Goal: Task Accomplishment & Management: Manage account settings

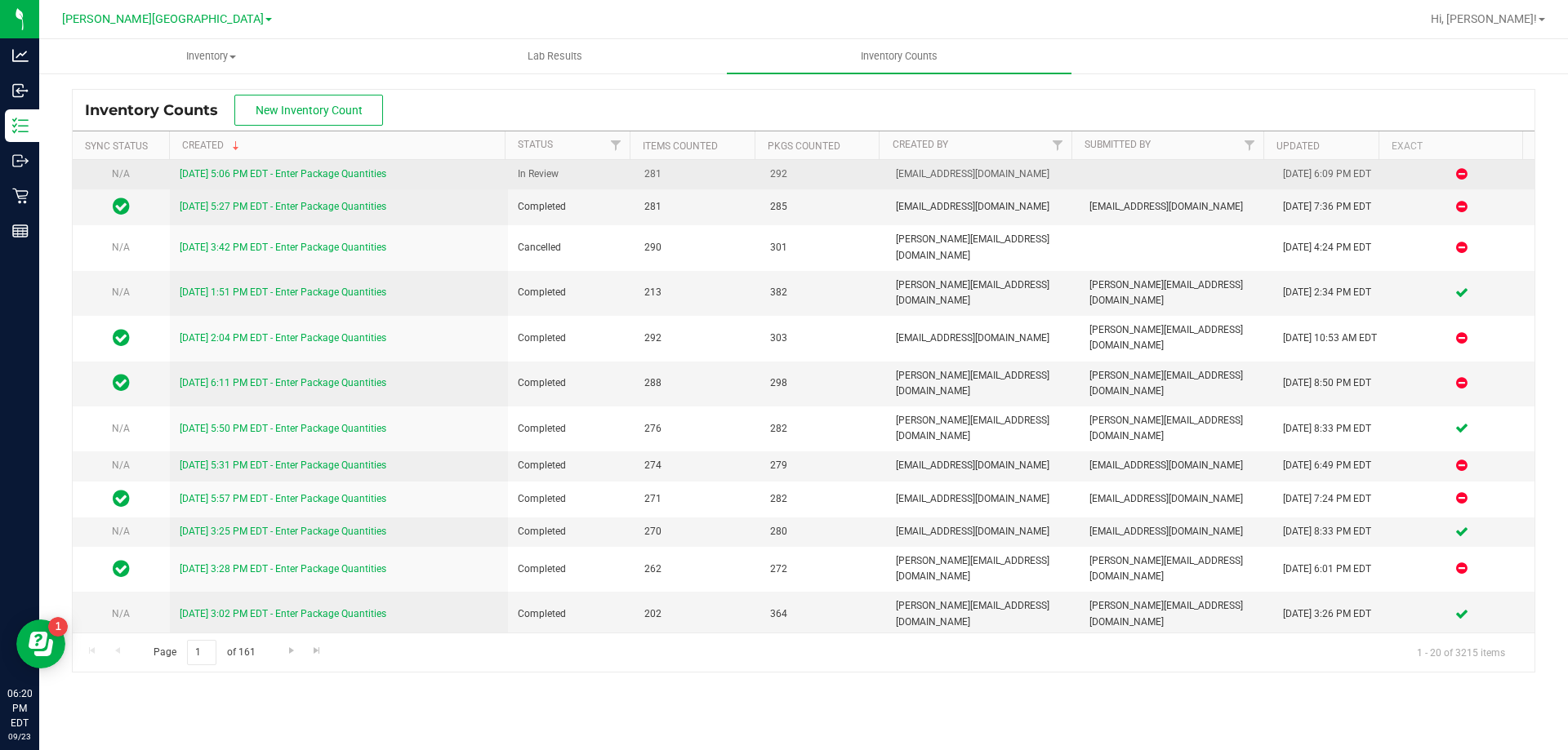
click at [306, 178] on link "[DATE] 5:06 PM EDT - Enter Package Quantities" at bounding box center [283, 174] width 207 height 12
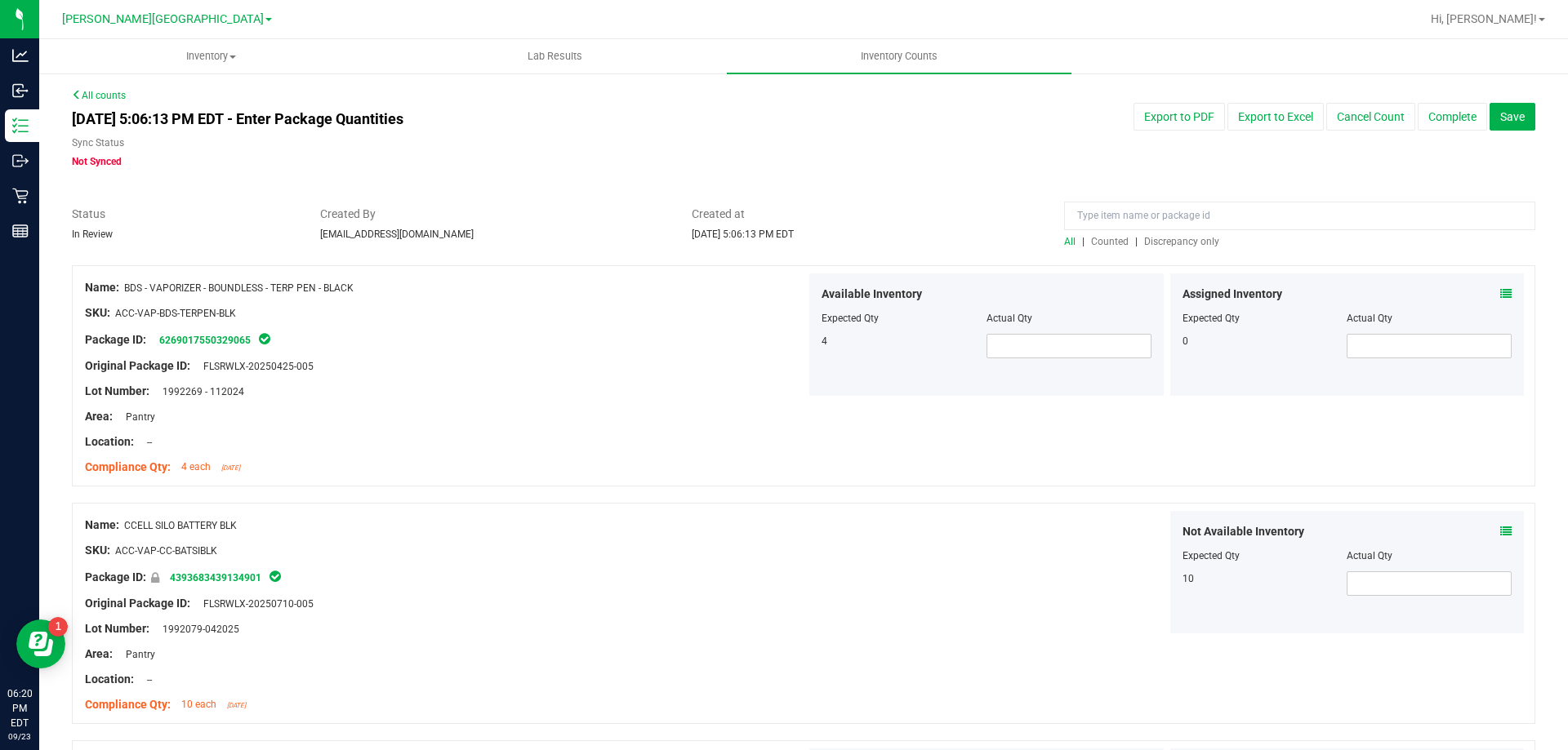
click at [1172, 241] on span "Discrepancy only" at bounding box center [1181, 242] width 75 height 12
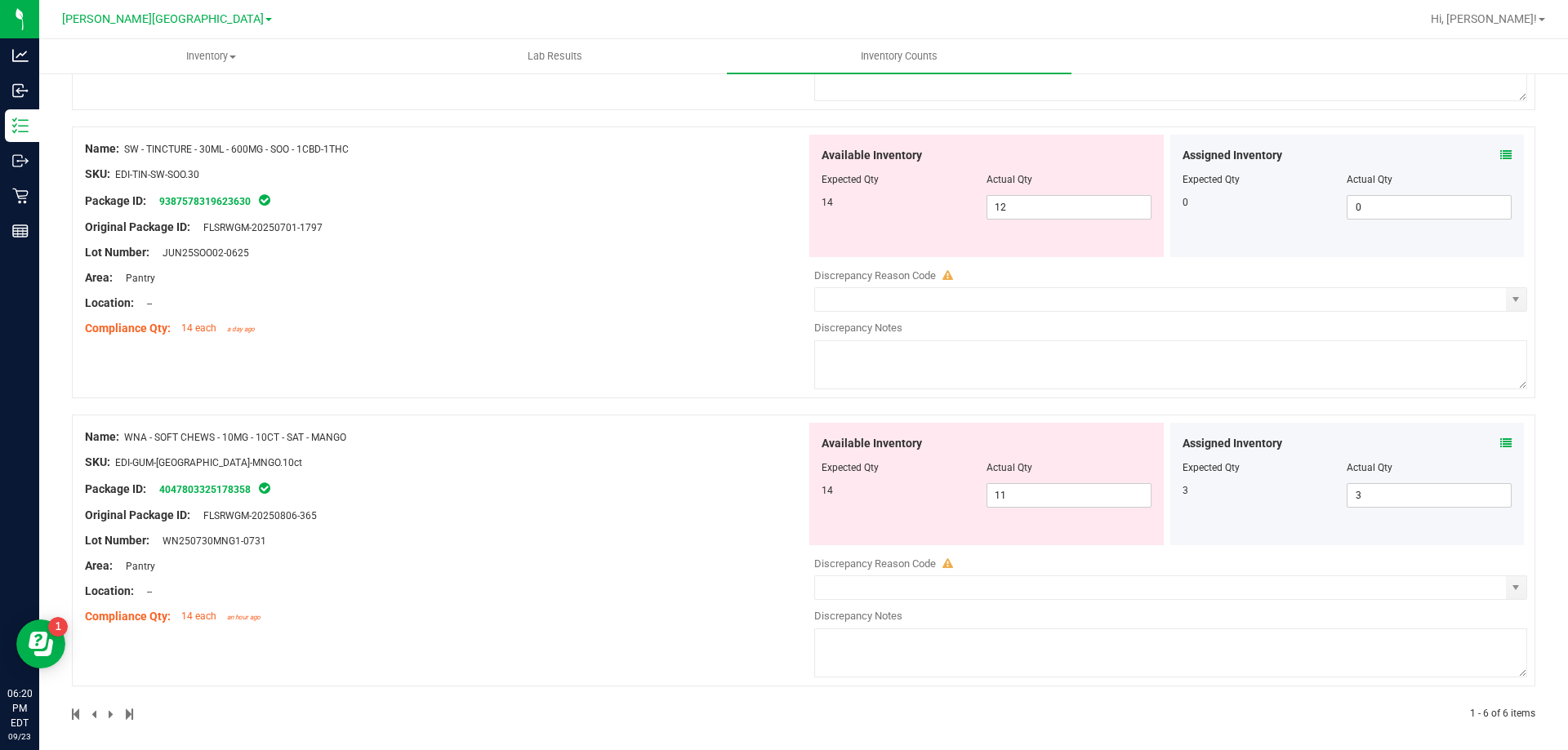
scroll to position [1299, 0]
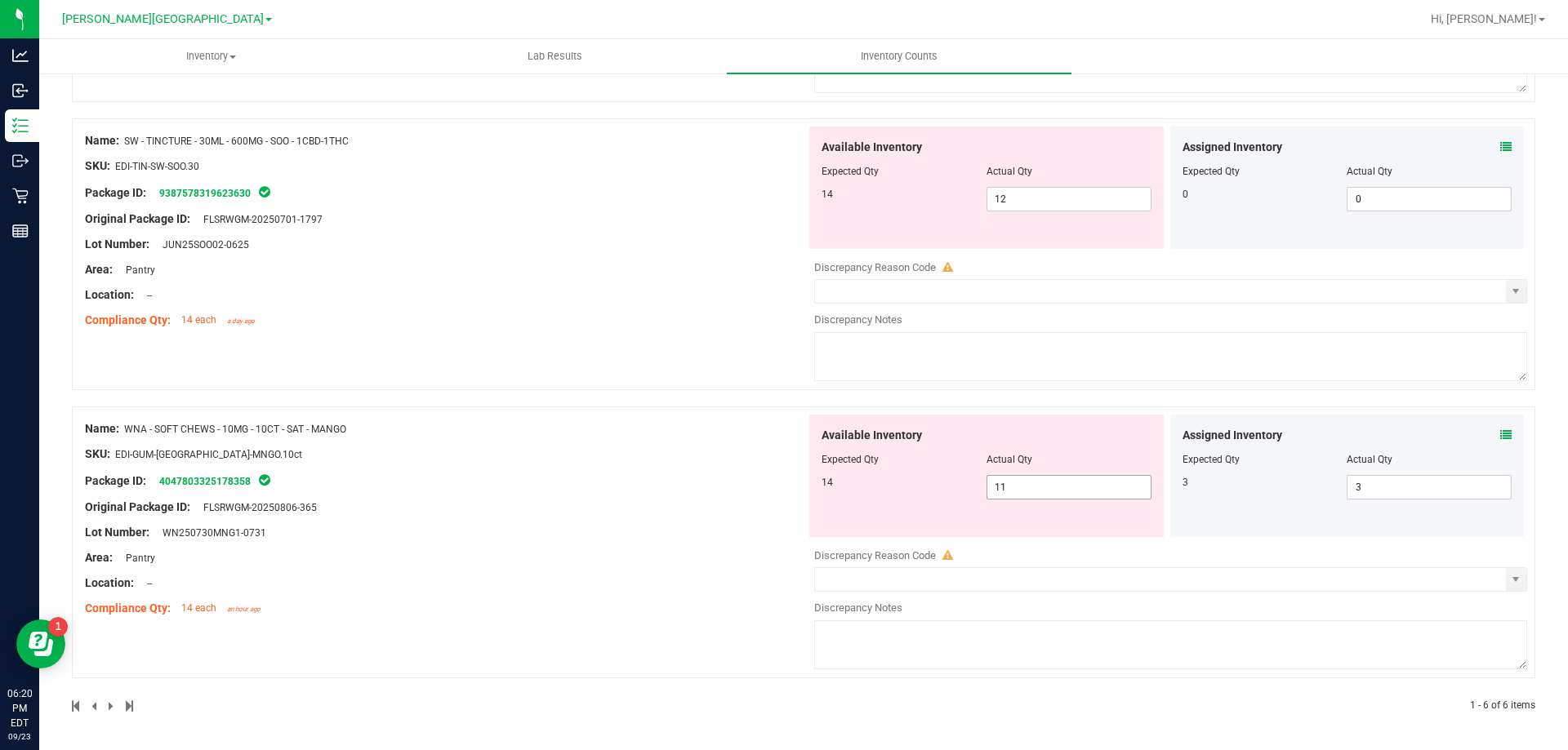
click at [1047, 483] on input "11" at bounding box center [1069, 487] width 163 height 23
type input "14"
click at [644, 483] on div "Name: WNA - SOFT CHEWS - 10MG - 10CT - SAT - MANGO SKU: EDI-GUM-[GEOGRAPHIC_DAT…" at bounding box center [445, 519] width 721 height 209
type input "14"
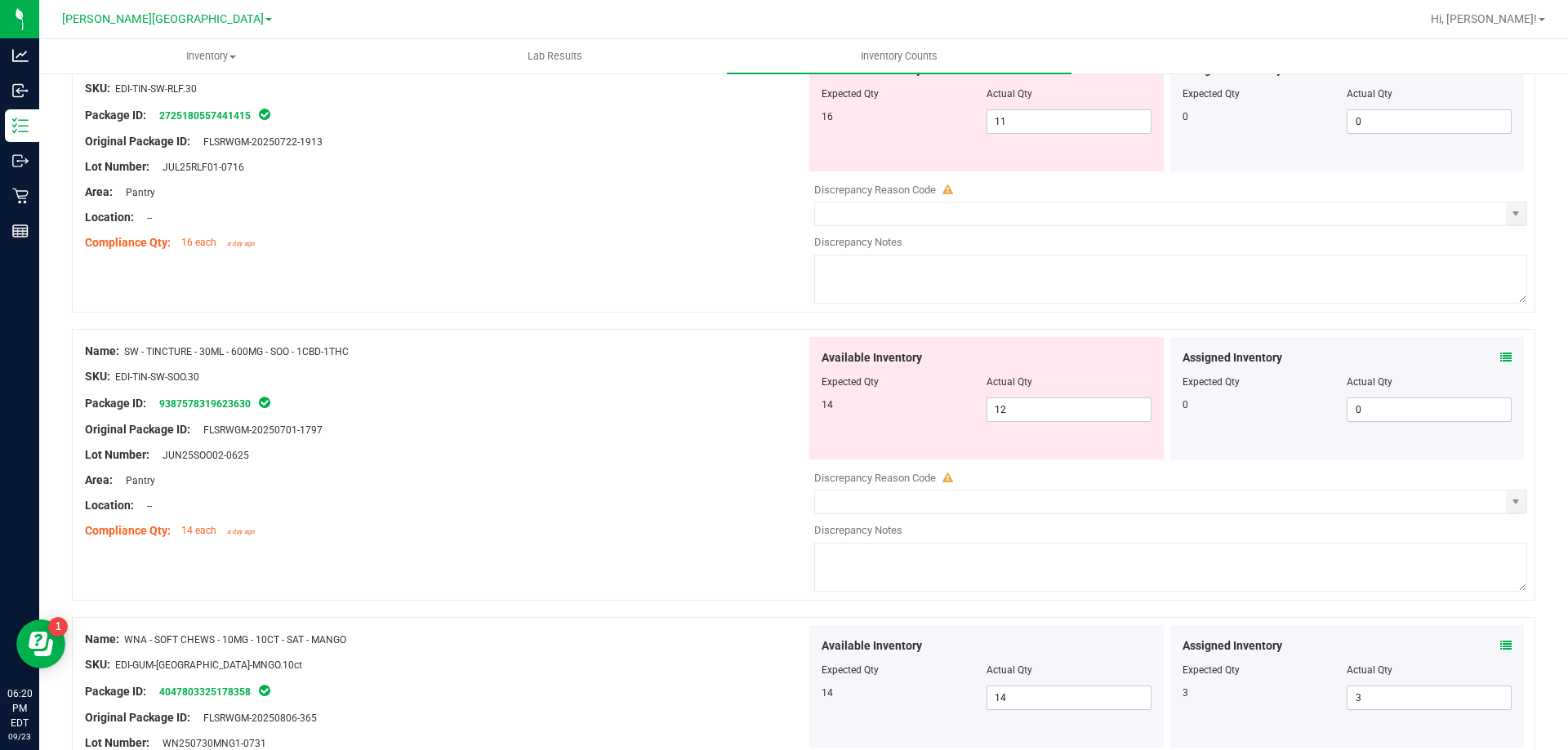
scroll to position [1088, 0]
click at [1054, 408] on input "12" at bounding box center [1069, 410] width 163 height 23
type input "14"
click at [613, 403] on div "Package ID: 9387578319623630" at bounding box center [445, 404] width 721 height 19
type input "14"
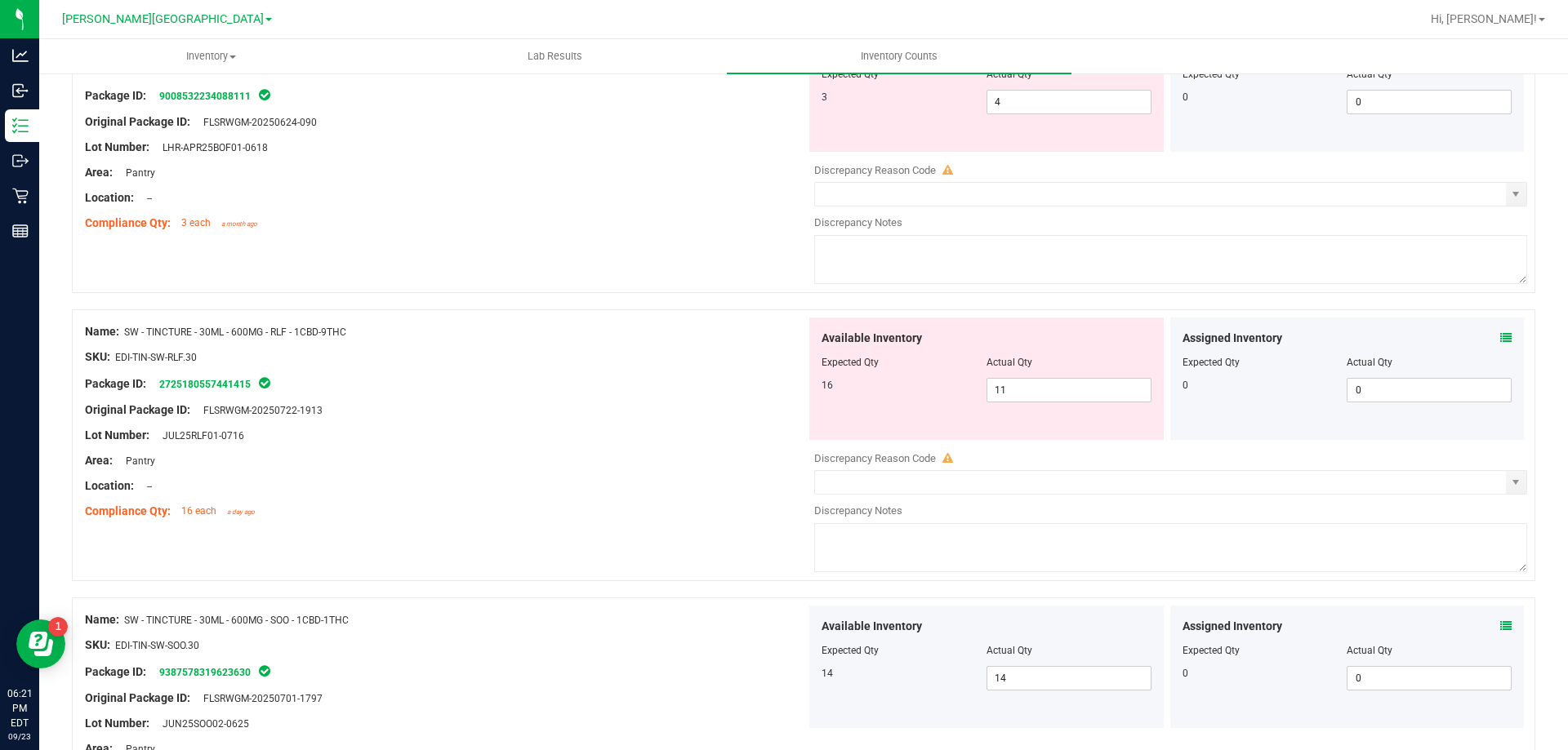
scroll to position [818, 0]
click at [1052, 387] on input "11" at bounding box center [1069, 392] width 163 height 23
type input "16"
click at [670, 442] on div "Lot Number: JUL25RLF01-0716" at bounding box center [445, 438] width 721 height 17
type input "16"
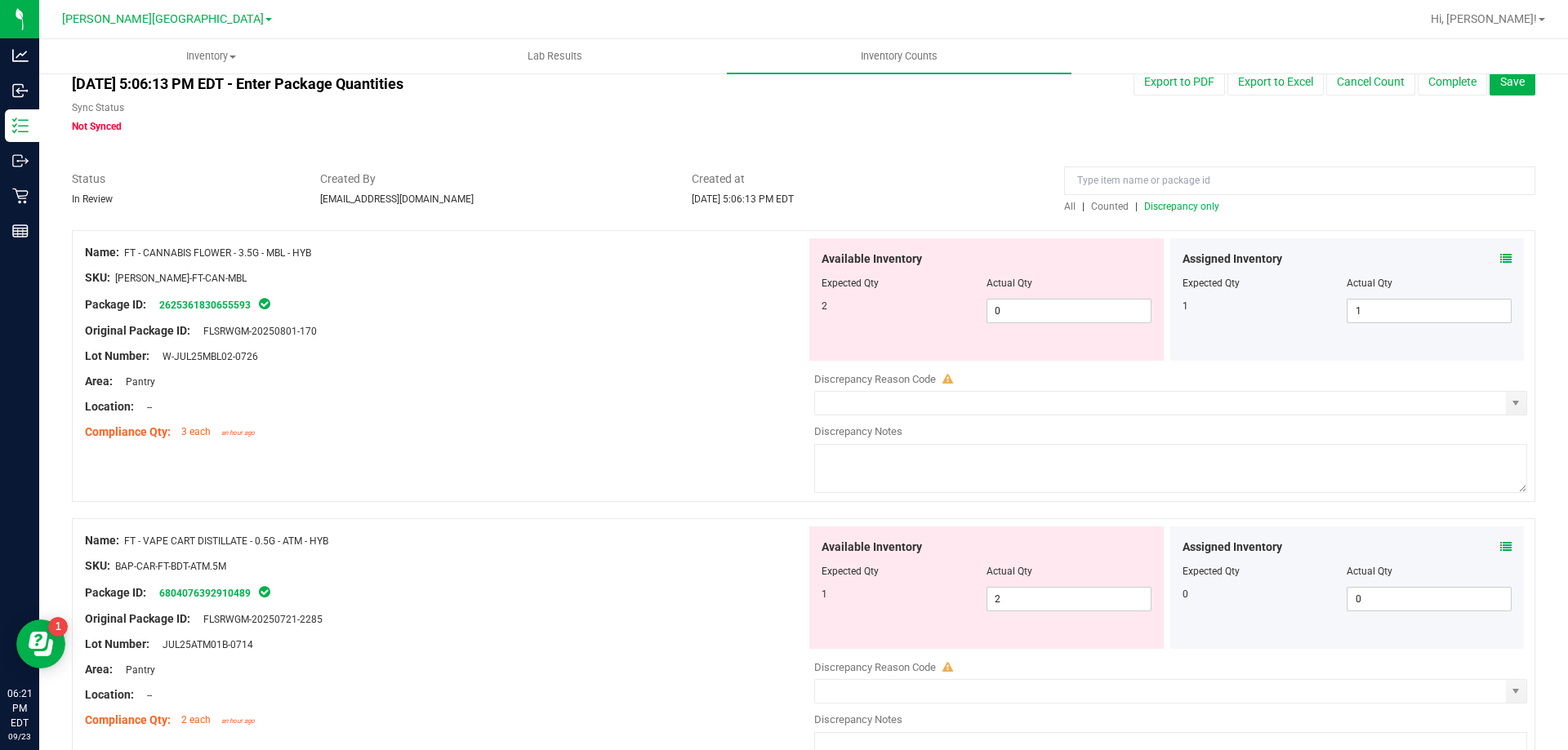
scroll to position [0, 0]
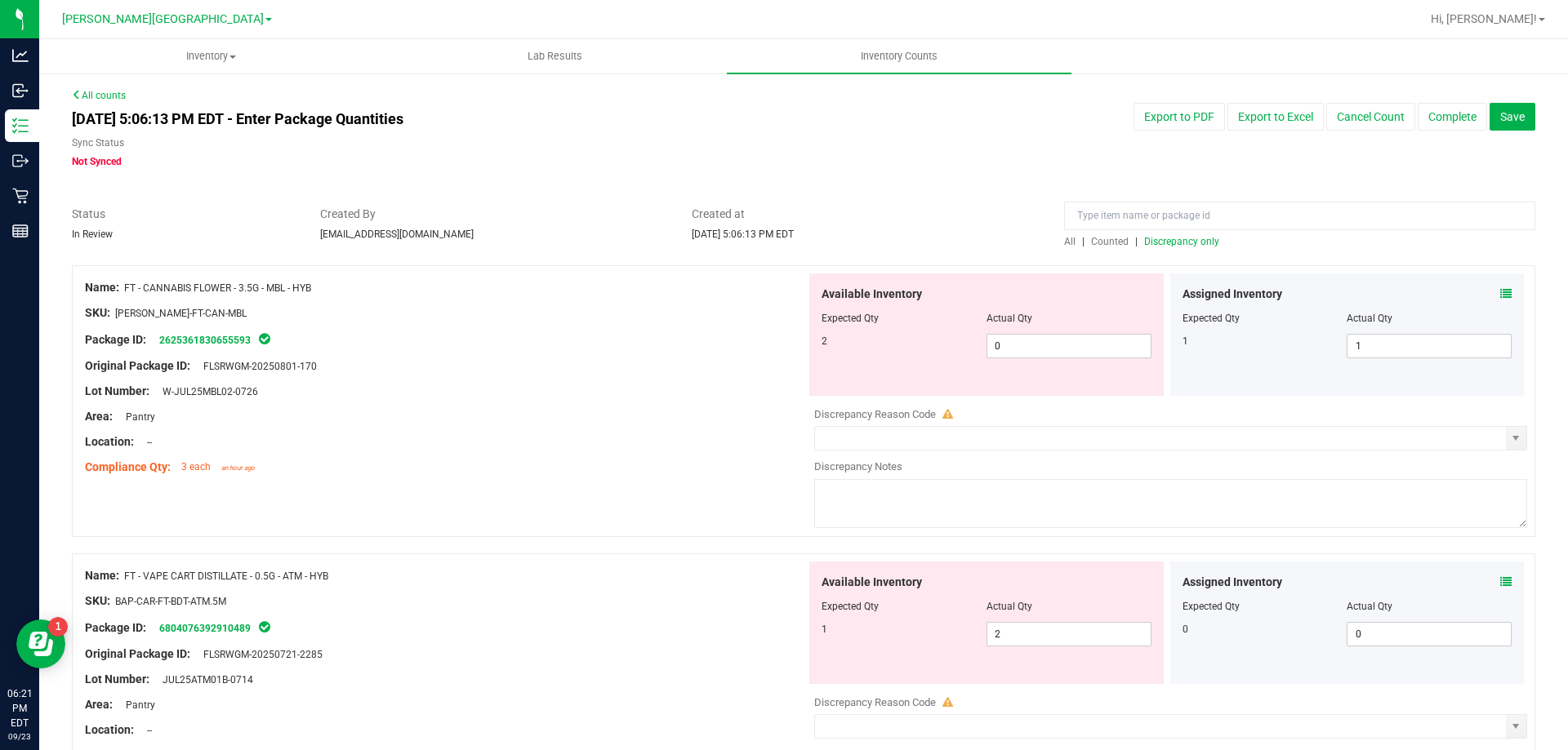
click at [1176, 242] on span "Discrepancy only" at bounding box center [1181, 242] width 75 height 12
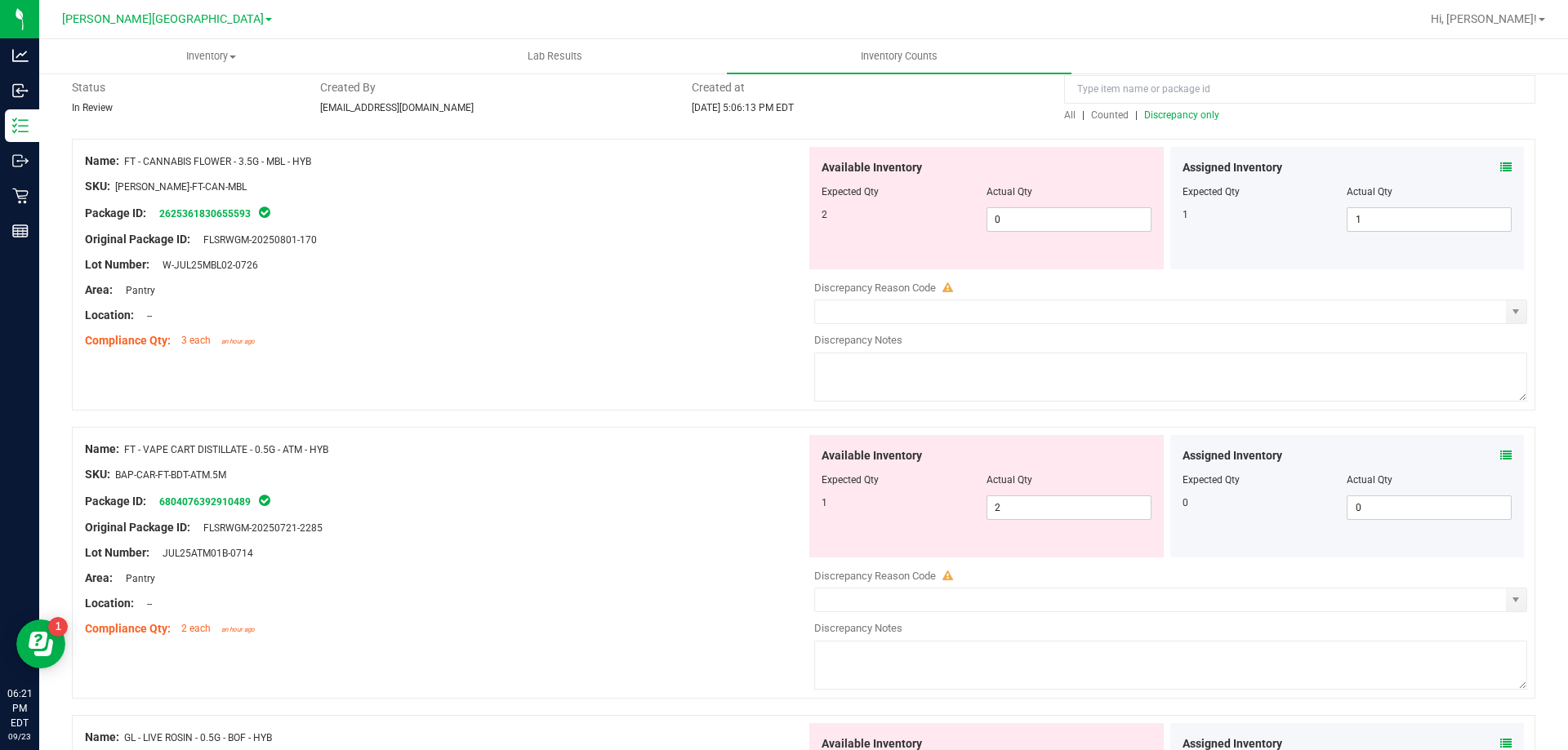
scroll to position [127, 0]
click at [1500, 166] on icon at bounding box center [1506, 166] width 12 height 12
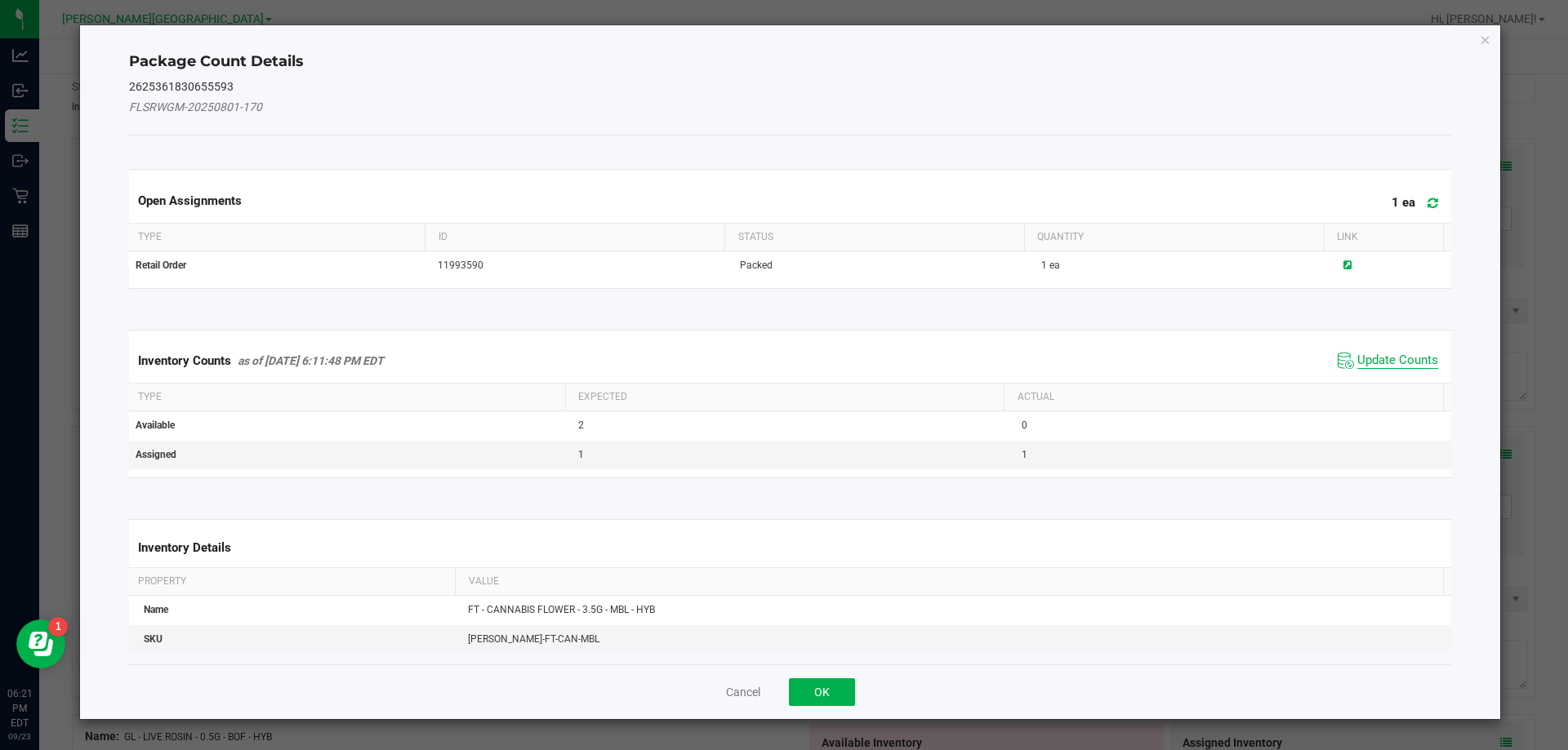
click at [1385, 362] on span "Update Counts" at bounding box center [1397, 360] width 81 height 16
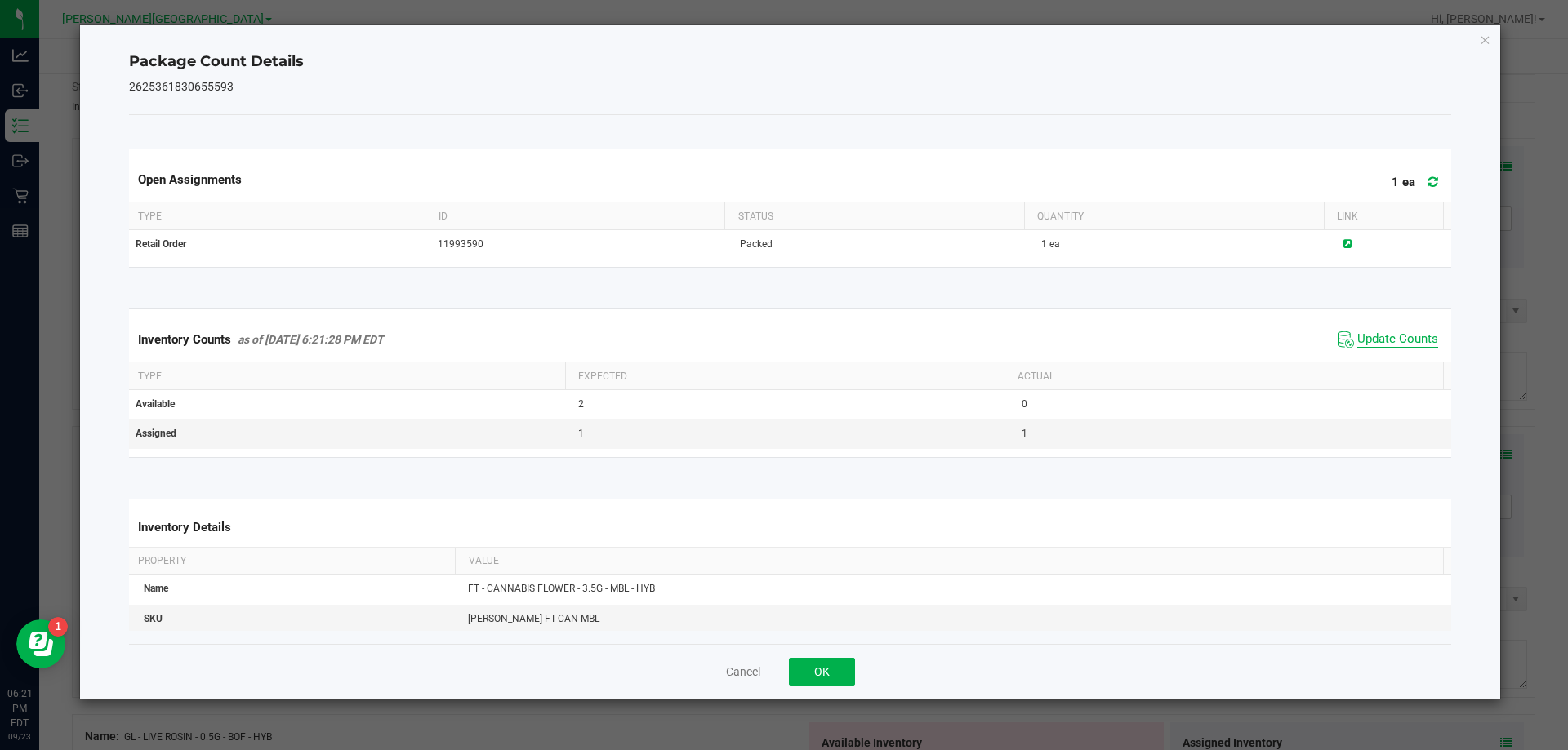
click at [1401, 348] on span "Update Counts" at bounding box center [1397, 339] width 81 height 16
click at [1486, 42] on icon "Close" at bounding box center [1486, 39] width 12 height 19
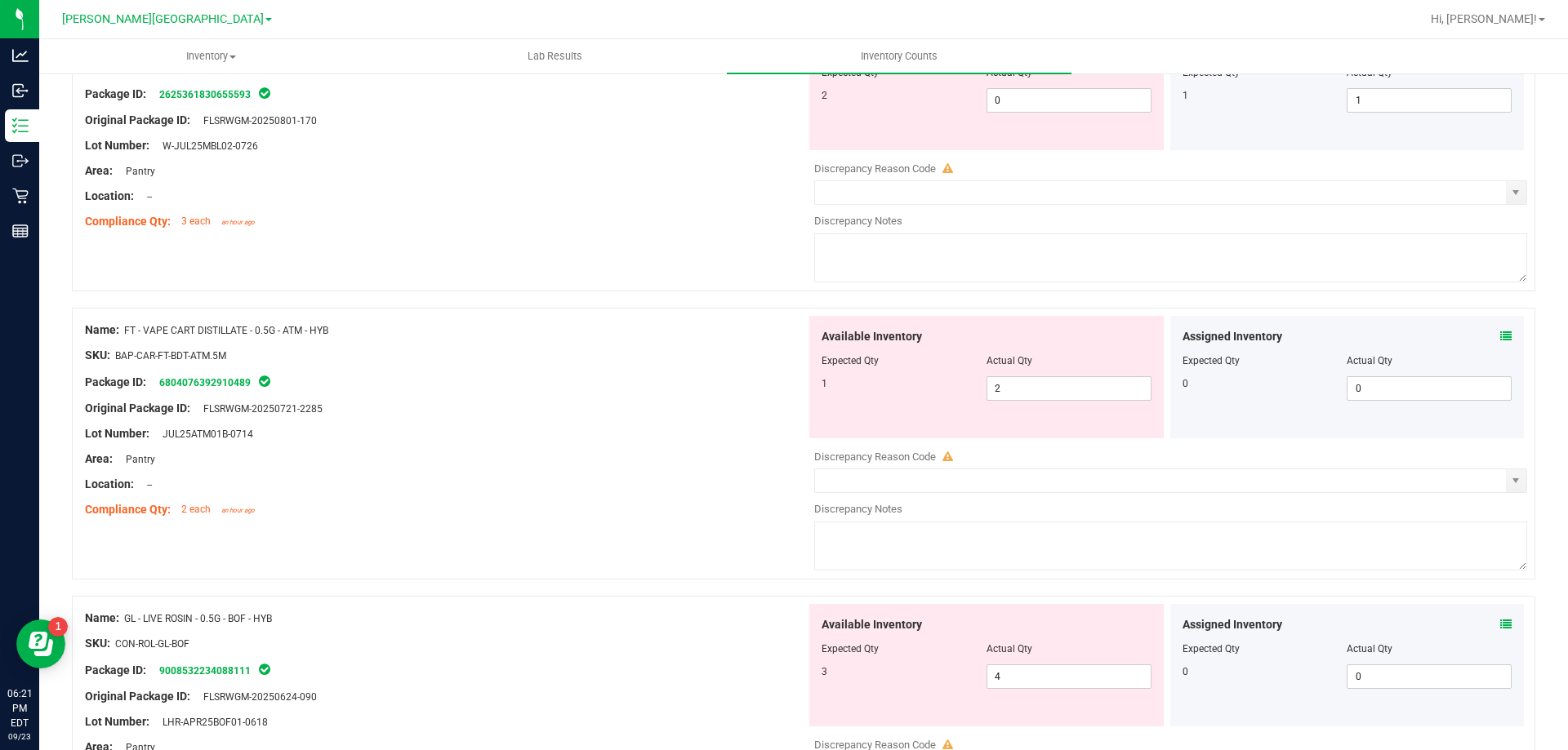
scroll to position [246, 0]
click at [1500, 335] on icon at bounding box center [1506, 335] width 12 height 12
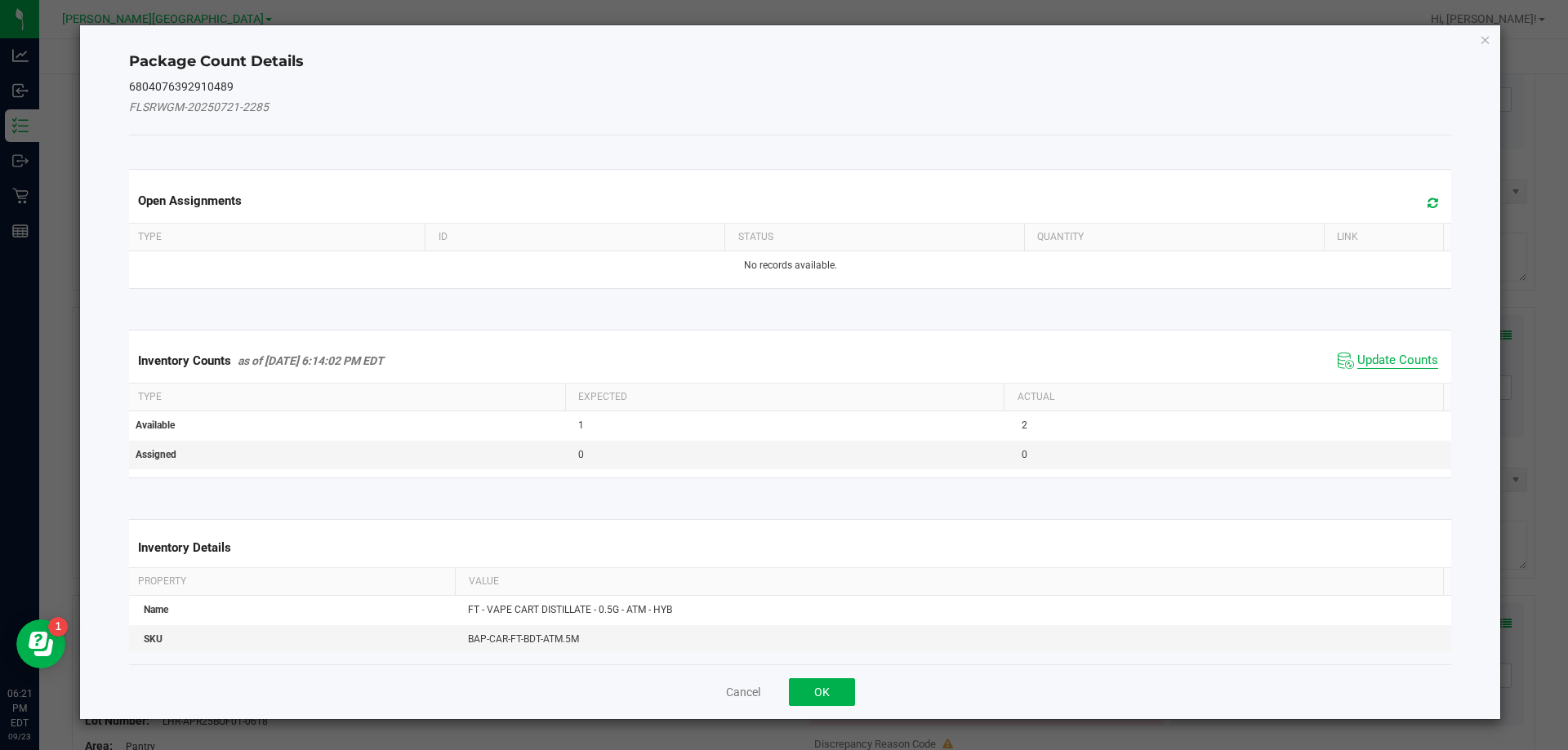
click at [1400, 367] on span "Update Counts" at bounding box center [1397, 360] width 81 height 16
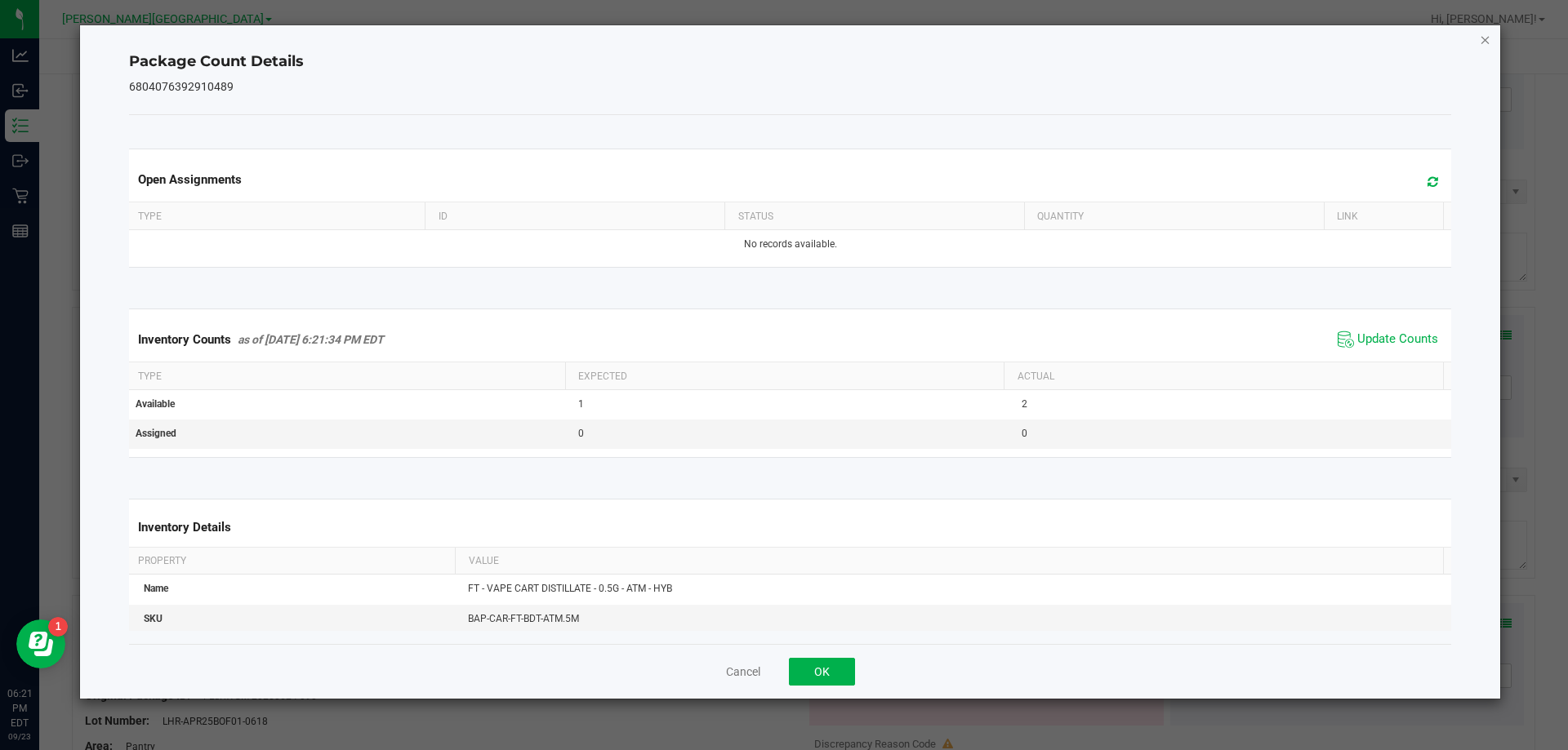
click at [1485, 39] on icon "Close" at bounding box center [1486, 39] width 12 height 19
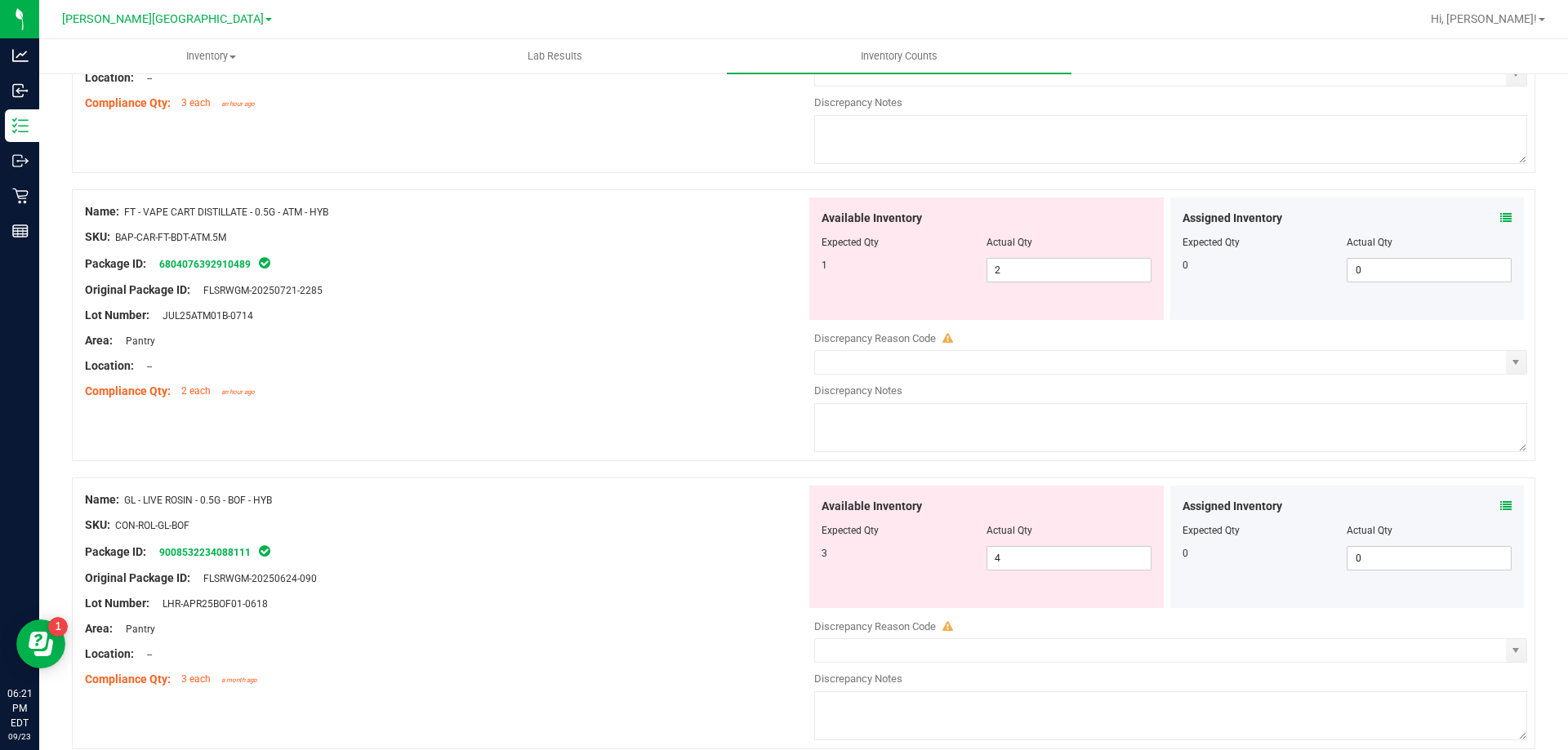
scroll to position [435, 0]
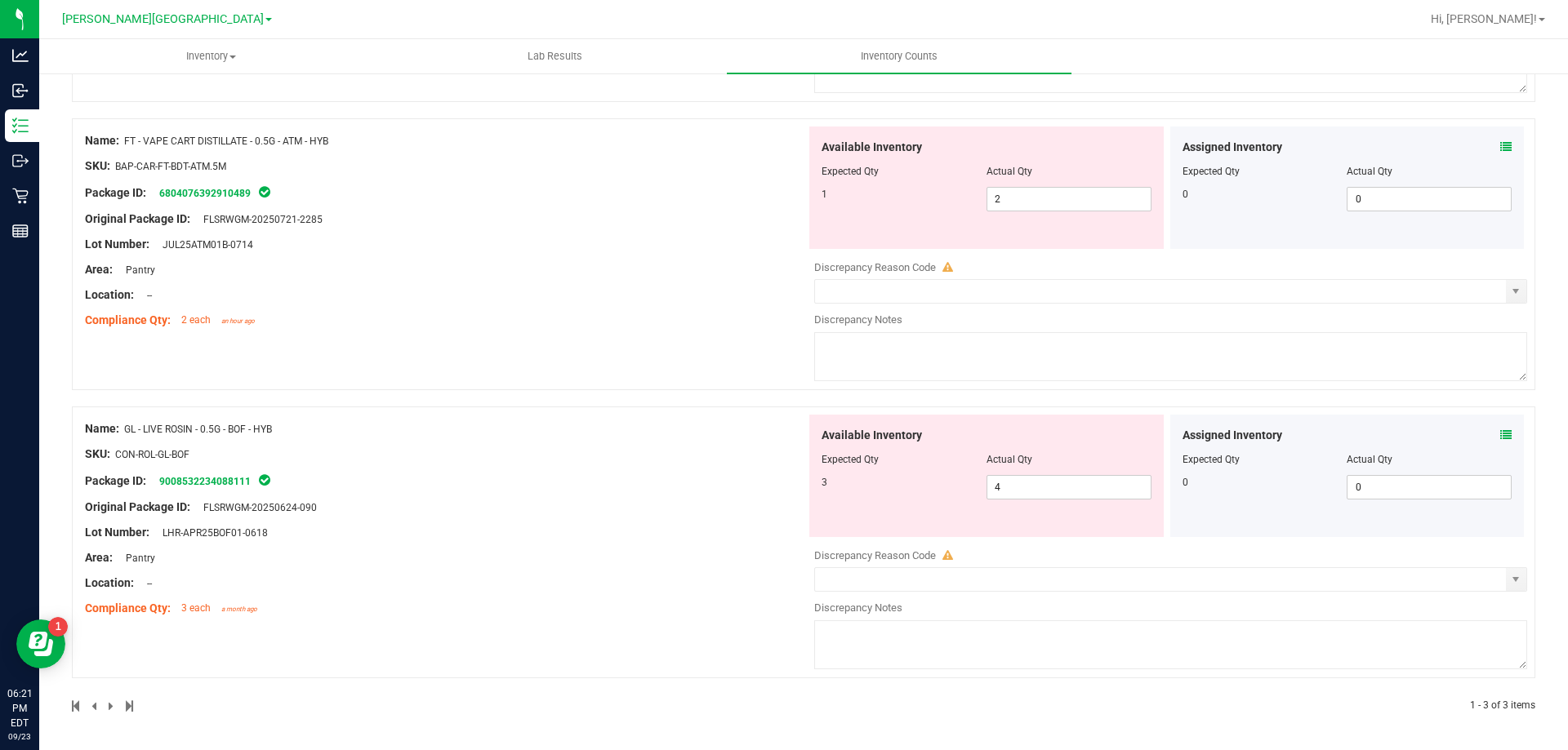
click at [1500, 436] on icon at bounding box center [1506, 436] width 12 height 12
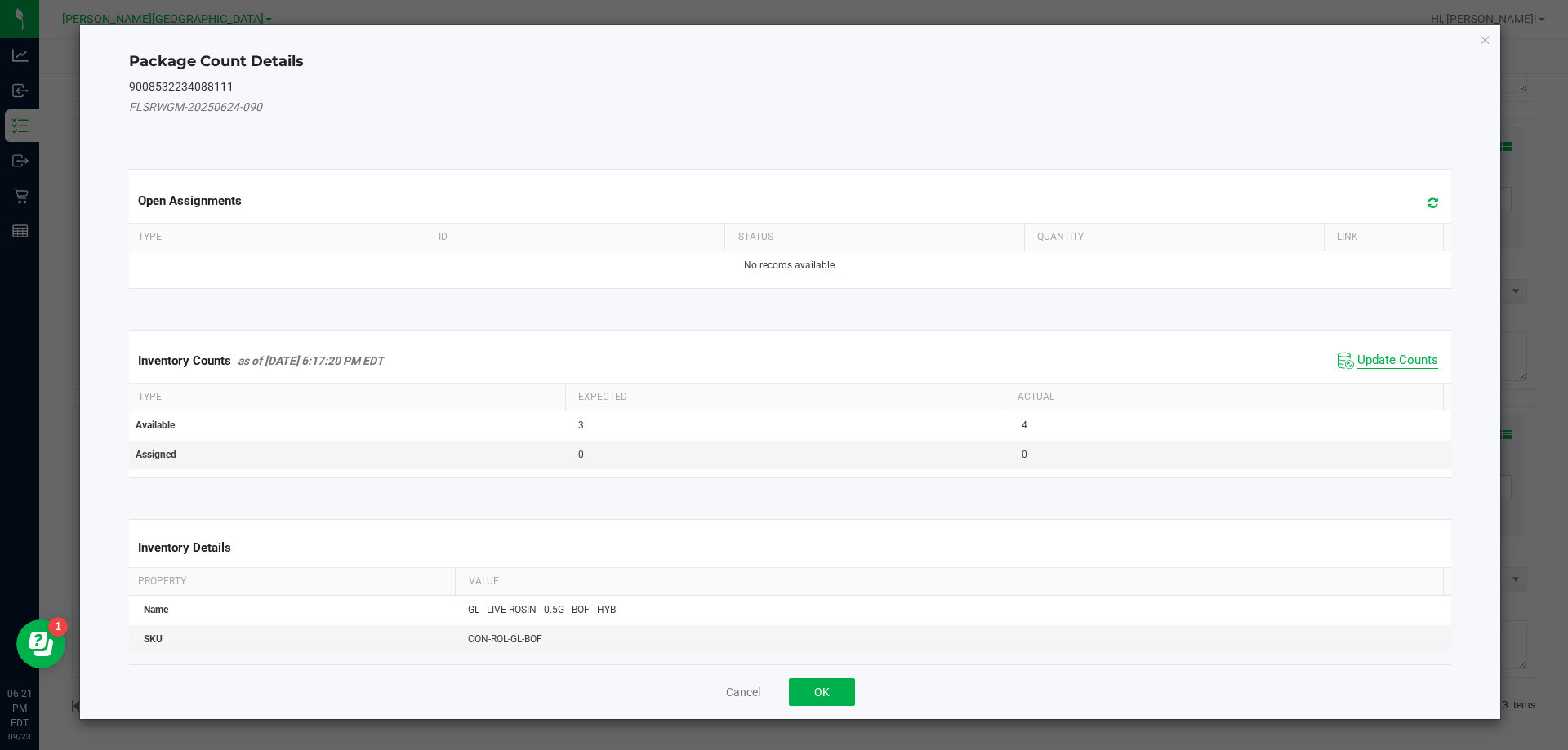
click at [1404, 366] on span "Update Counts" at bounding box center [1397, 360] width 81 height 16
click at [1487, 45] on icon "Close" at bounding box center [1486, 39] width 12 height 19
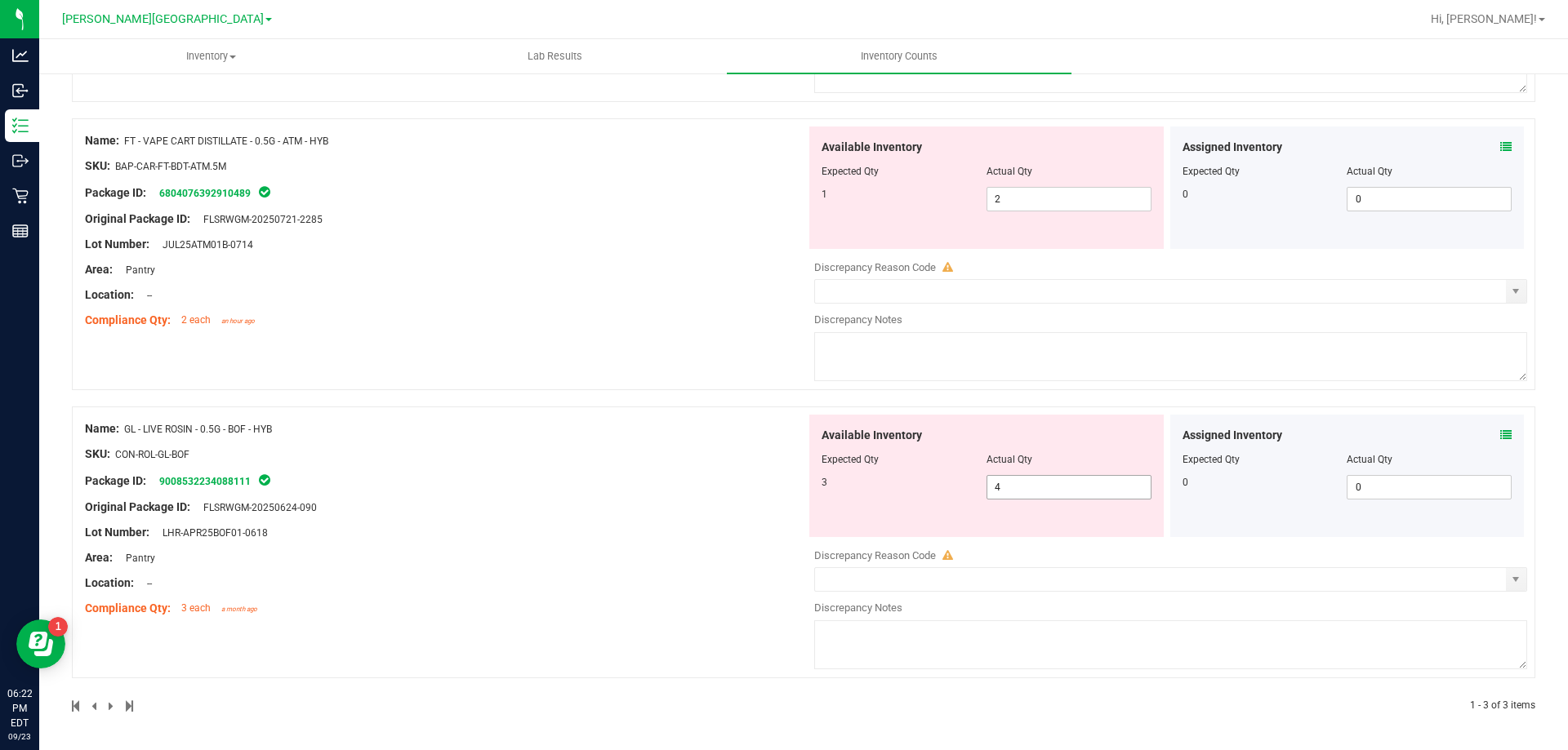
click at [1053, 487] on input "4" at bounding box center [1069, 487] width 163 height 23
type input "3"
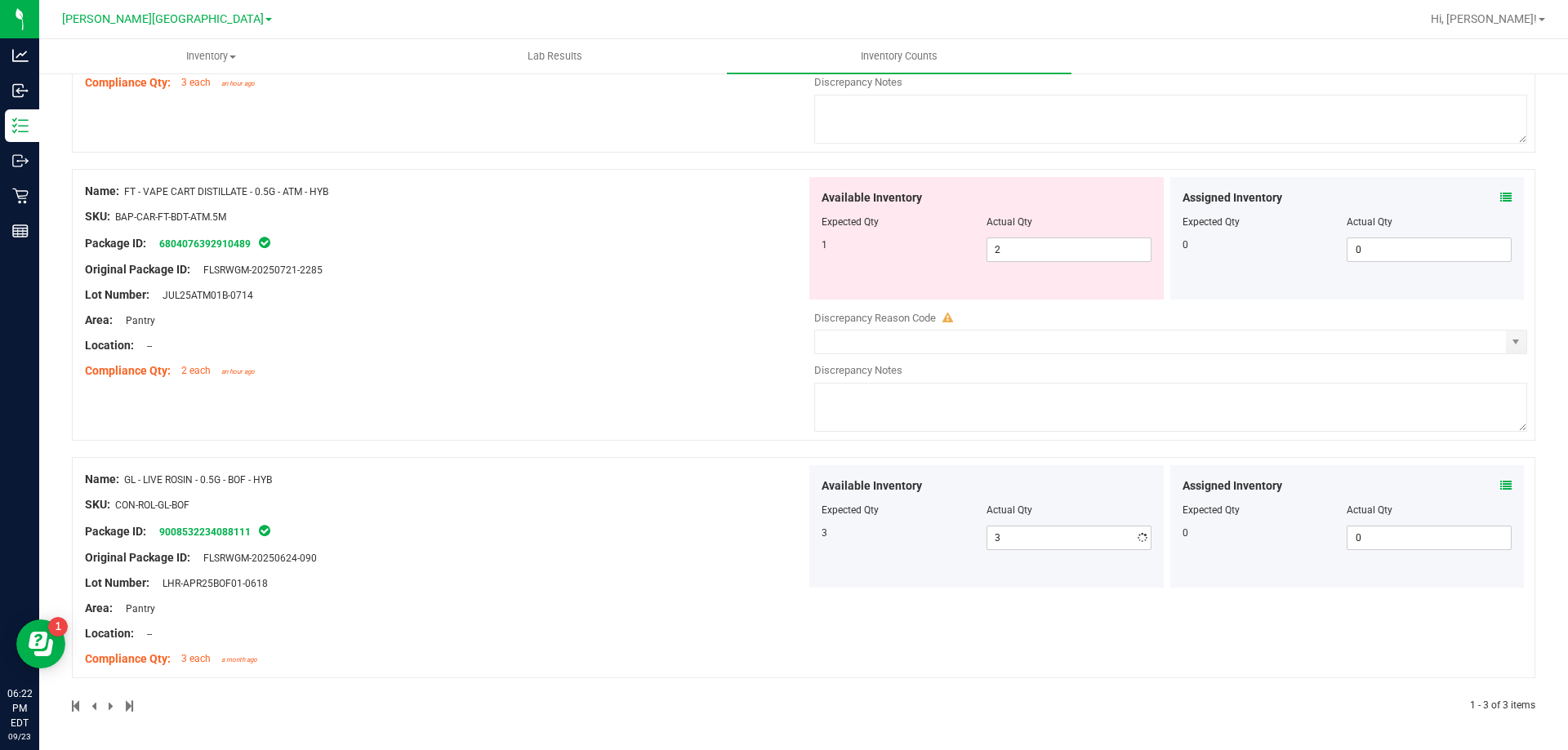
click at [548, 393] on div "Name: FT - VAPE CART DISTILLATE - 0.5G - ATM - HYB SKU: BAP-CAR-FT-BDT-ATM.5M P…" at bounding box center [803, 313] width 1463 height 288
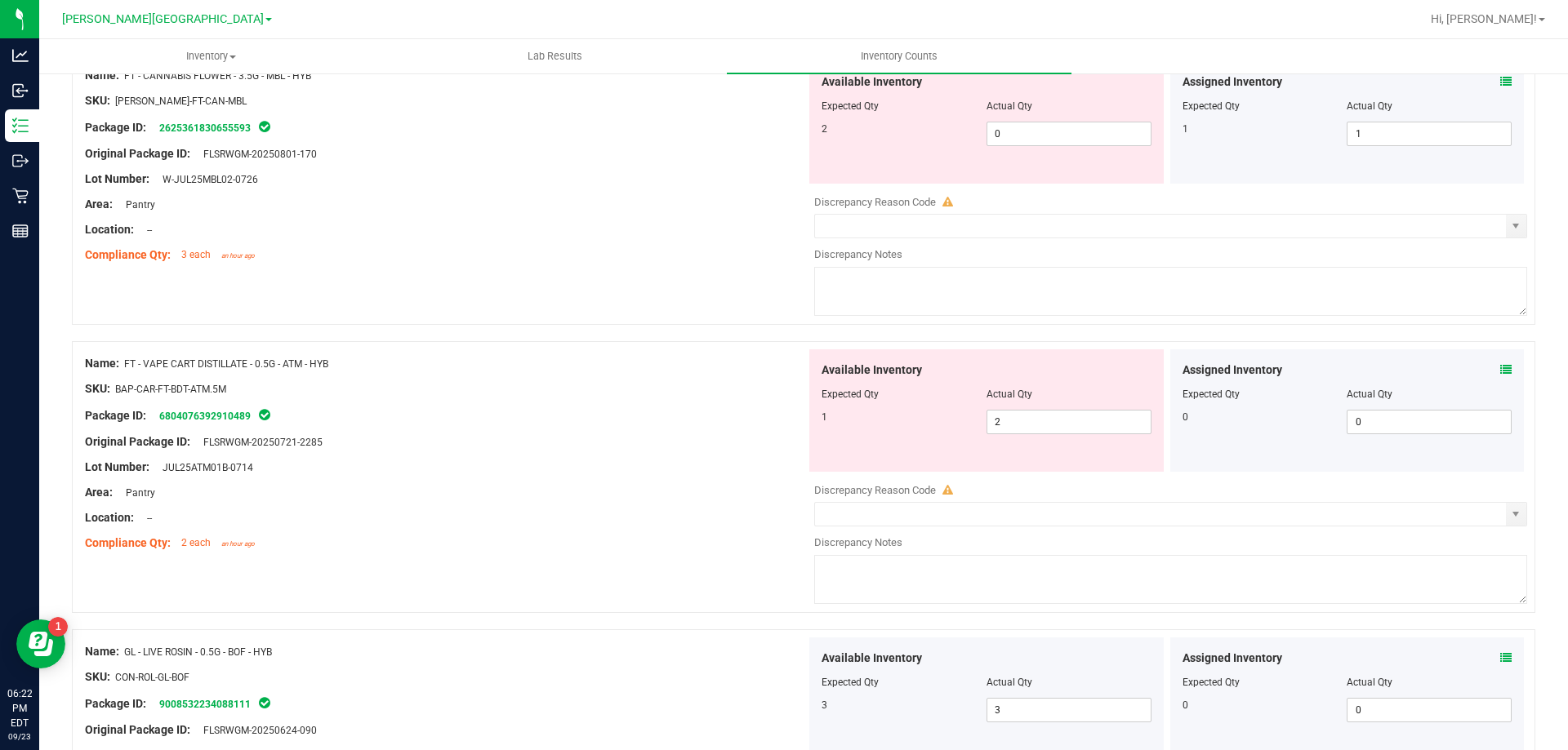
scroll to position [0, 0]
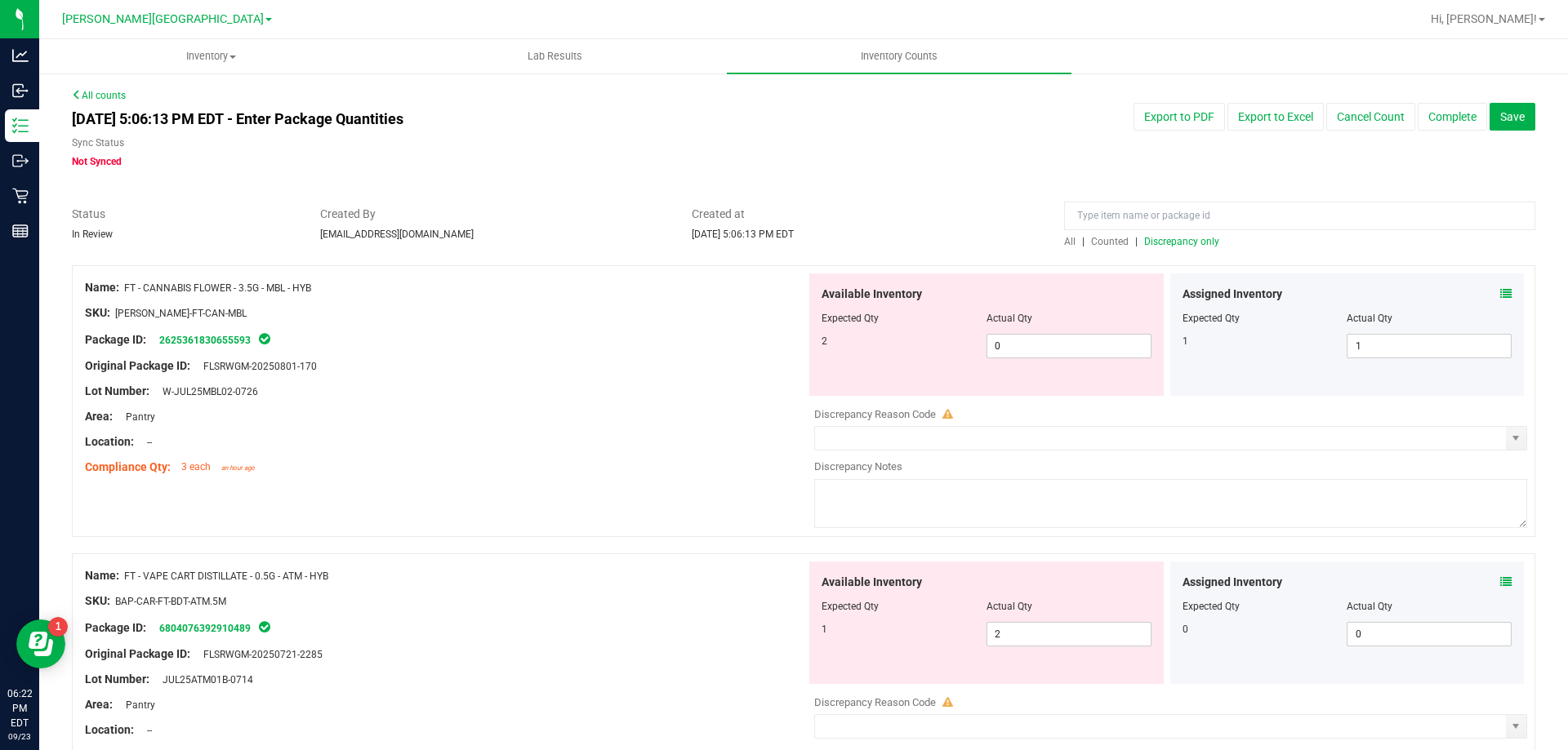
click at [1147, 243] on span "Discrepancy only" at bounding box center [1181, 242] width 75 height 12
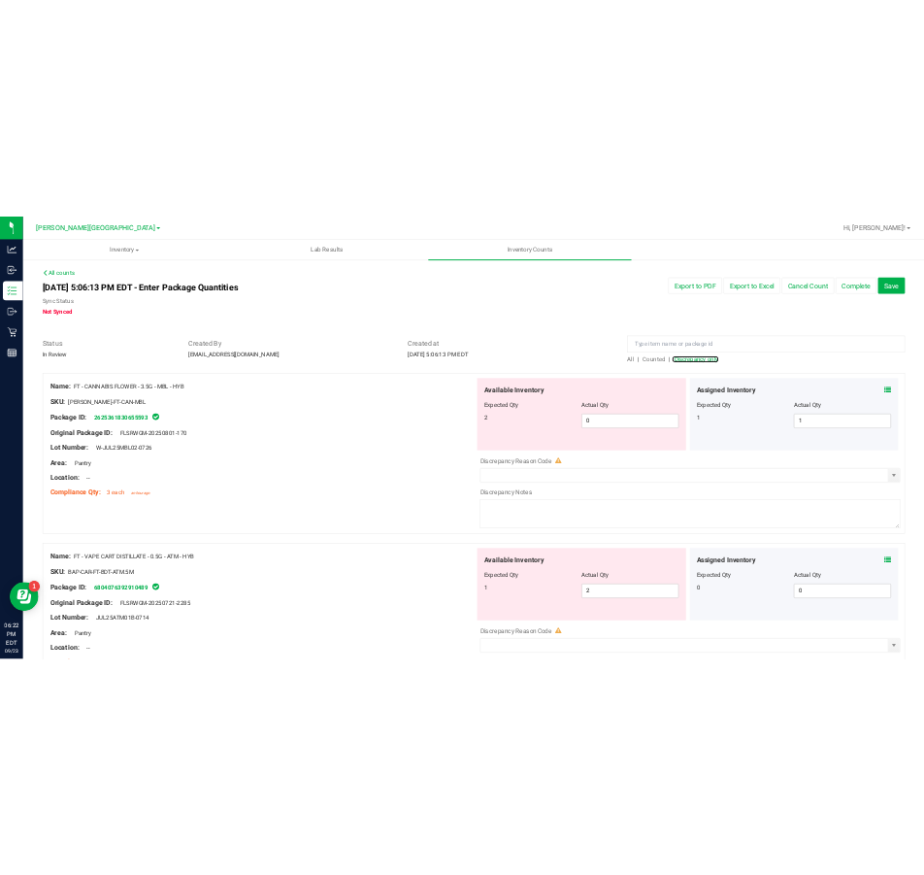
scroll to position [175, 0]
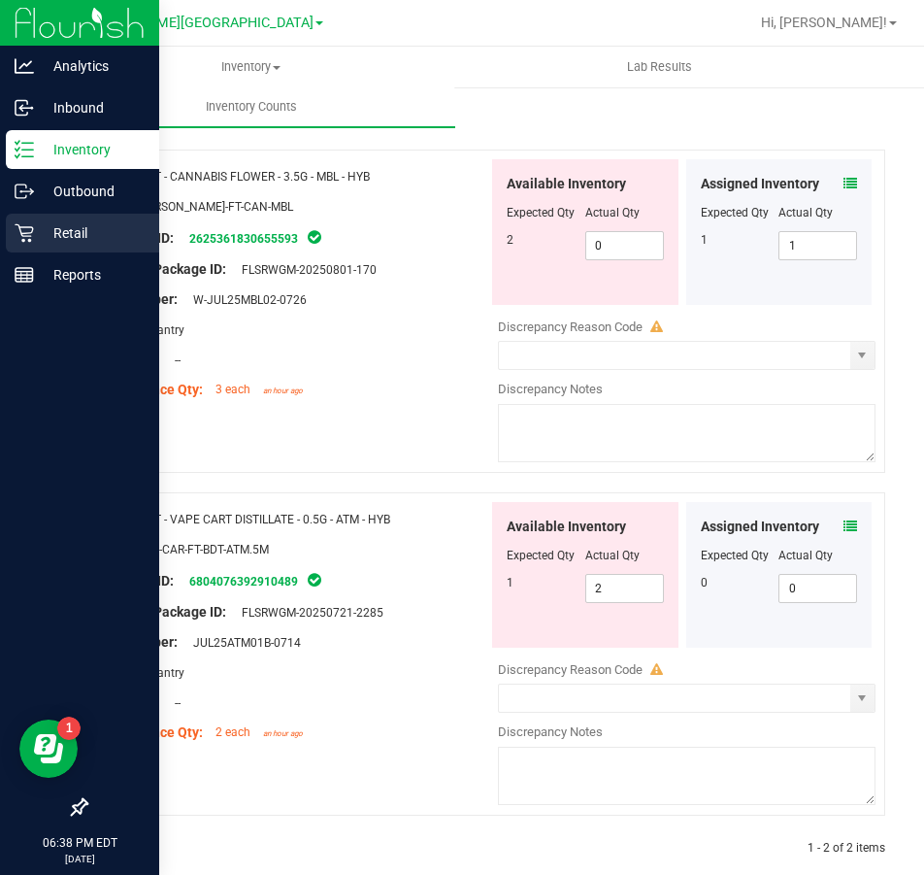
click at [63, 235] on p "Retail" at bounding box center [92, 232] width 116 height 23
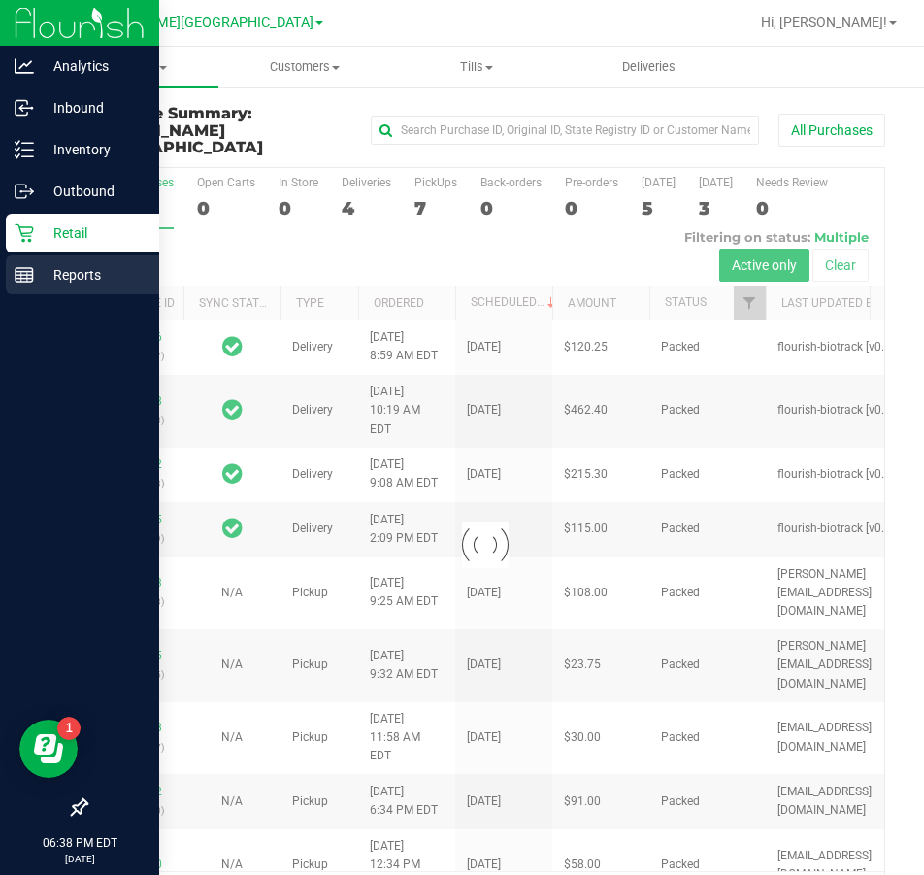
click at [78, 278] on p "Reports" at bounding box center [92, 274] width 116 height 23
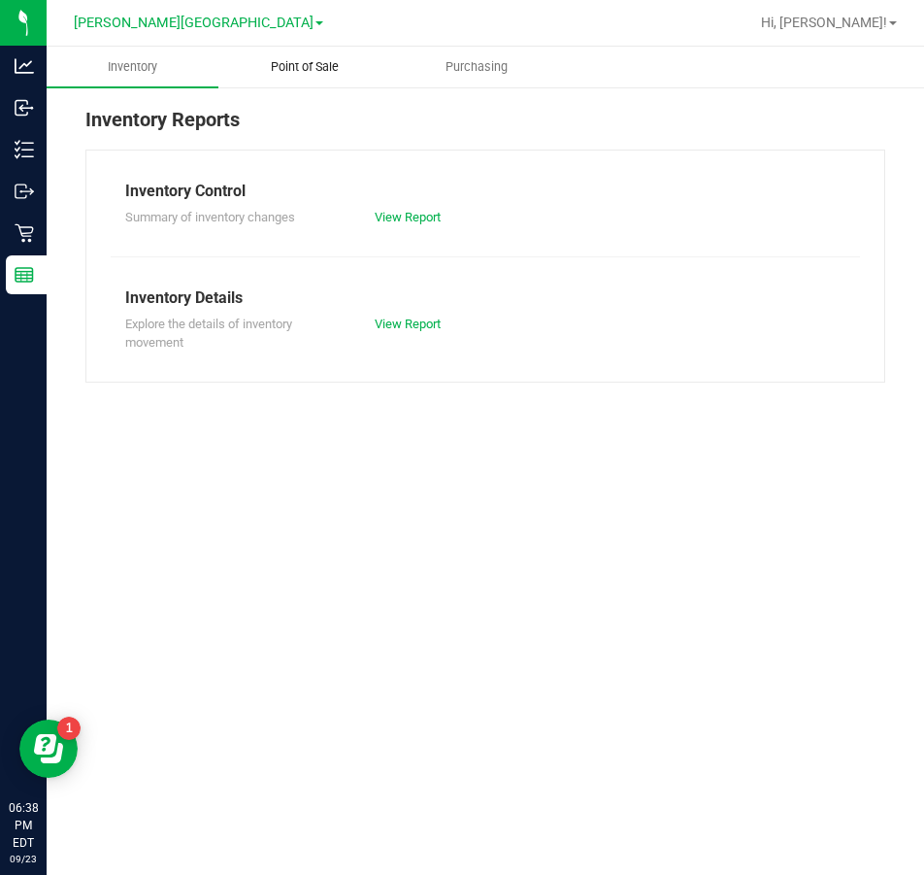
click at [299, 69] on span "Point of Sale" at bounding box center [305, 66] width 120 height 17
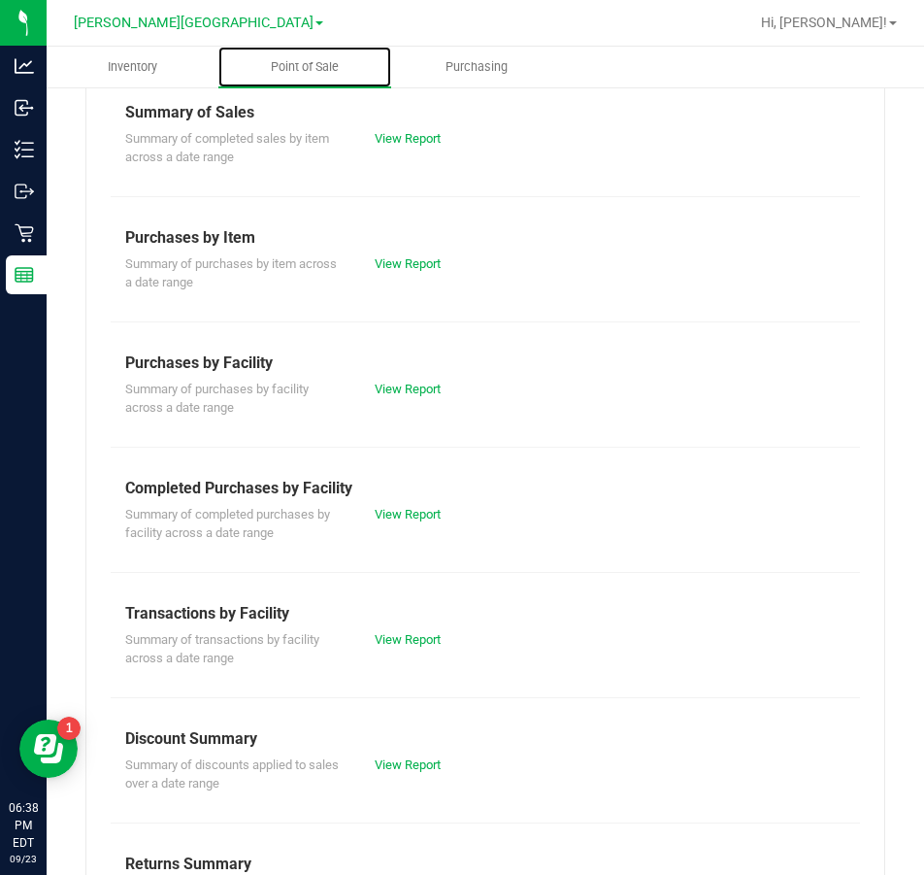
scroll to position [194, 0]
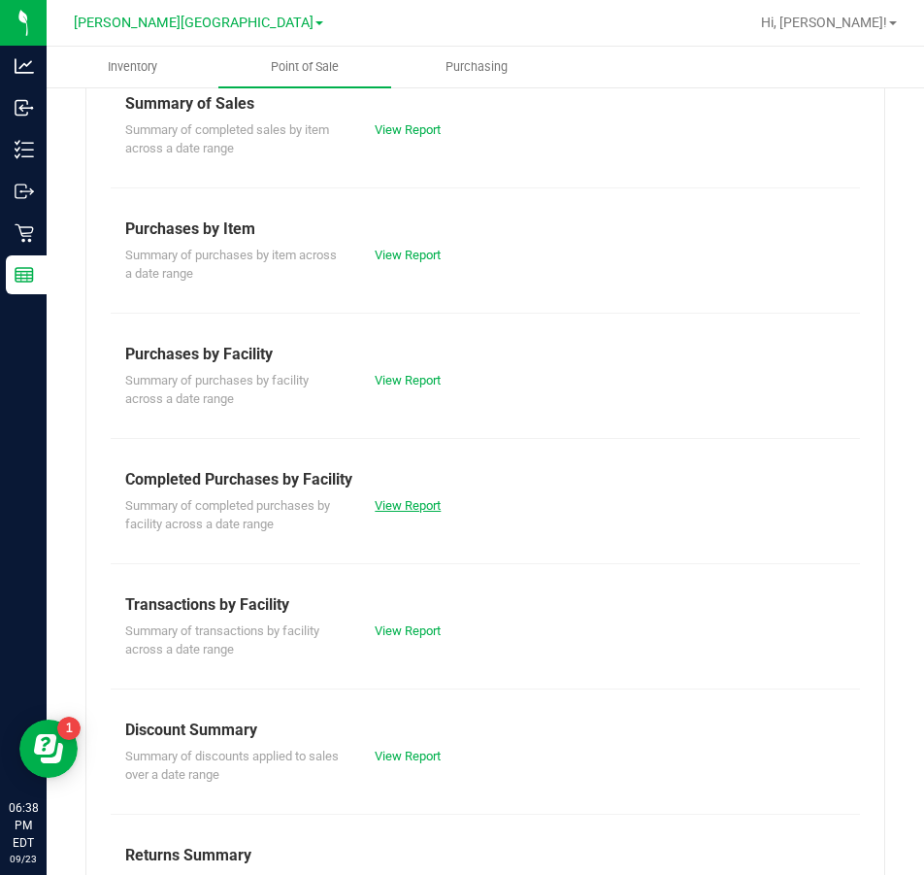
click at [403, 500] on link "View Report" at bounding box center [408, 505] width 66 height 15
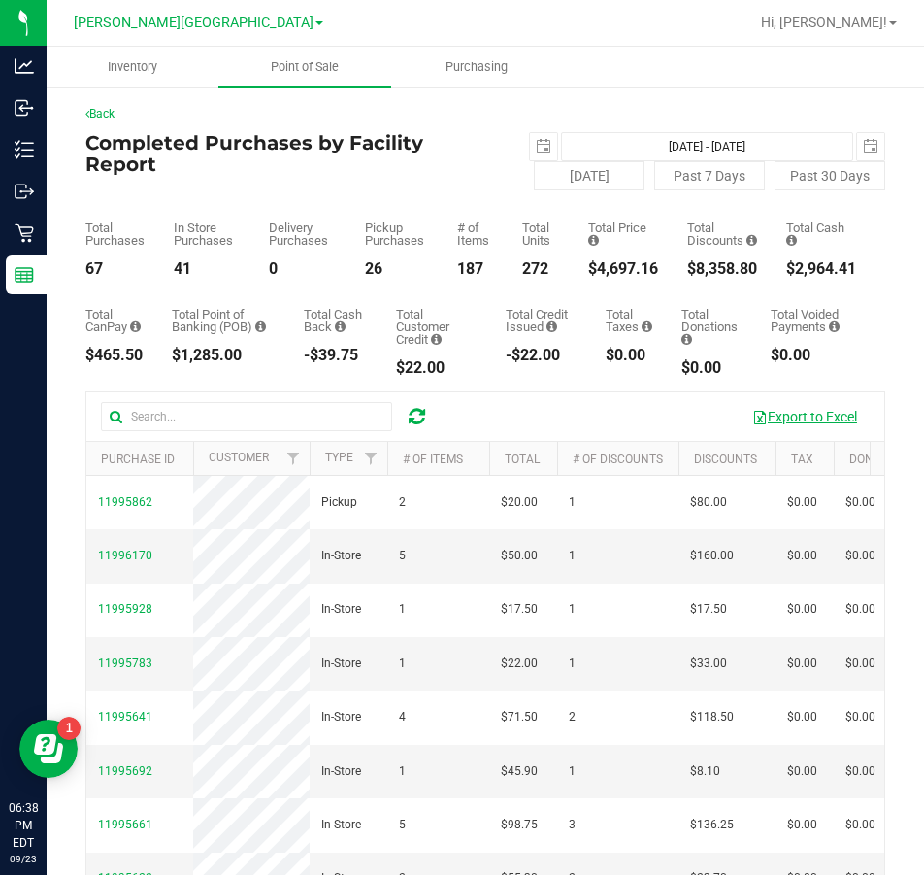
click at [759, 413] on button "Export to Excel" at bounding box center [805, 416] width 130 height 33
click at [814, 414] on button "Export to Excel" at bounding box center [805, 416] width 130 height 33
